Goal: Feedback & Contribution: Leave review/rating

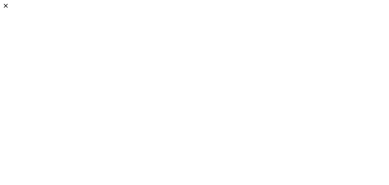
select select "*"
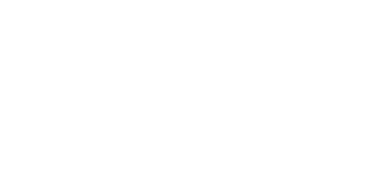
type input "**********"
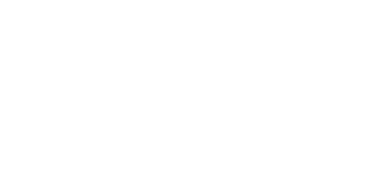
type input "**********"
